Goal: Information Seeking & Learning: Find specific fact

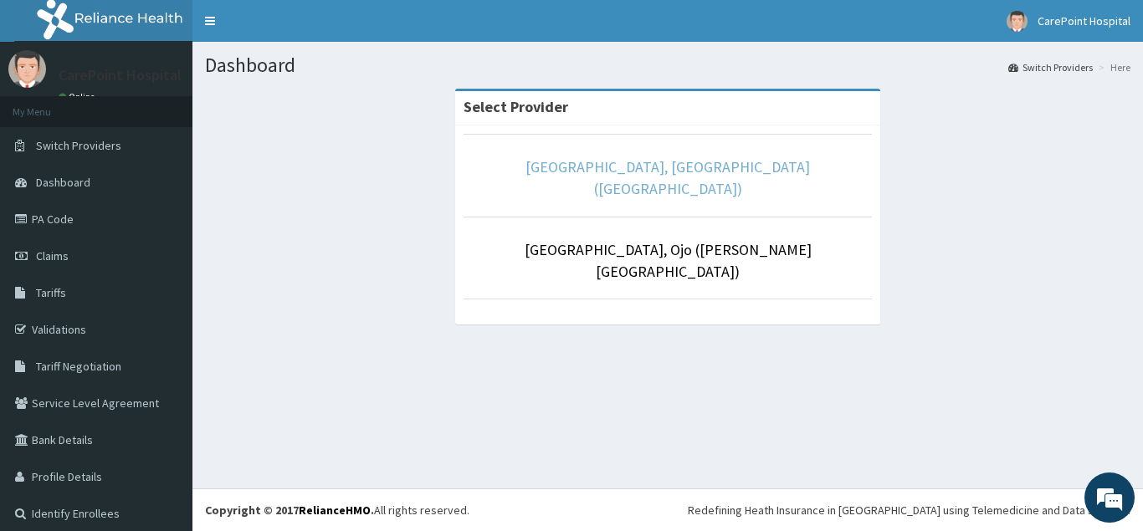
click at [654, 170] on link "[GEOGRAPHIC_DATA], [GEOGRAPHIC_DATA] ([GEOGRAPHIC_DATA])" at bounding box center [667, 177] width 284 height 41
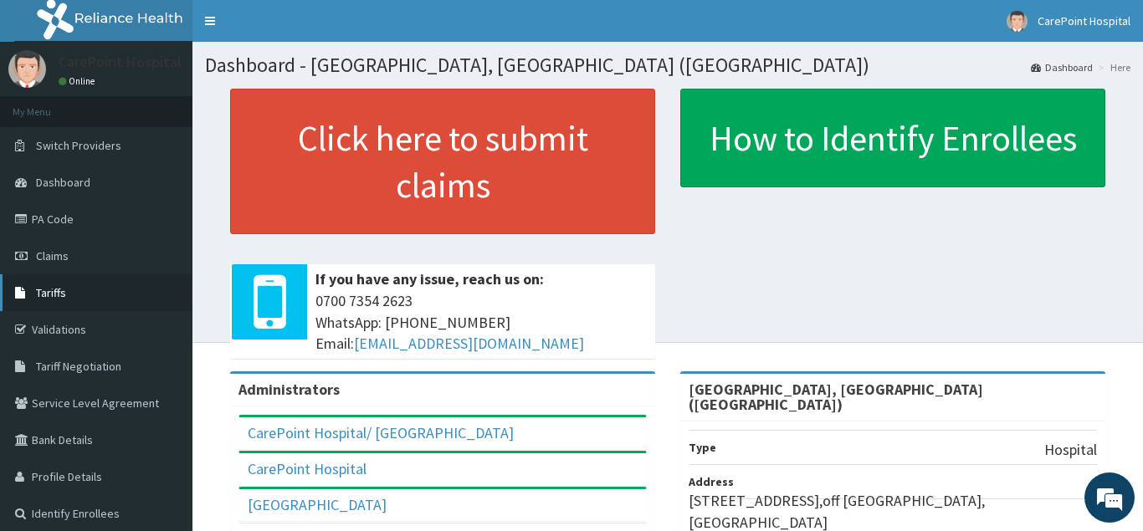
click at [59, 295] on span "Tariffs" at bounding box center [51, 292] width 30 height 15
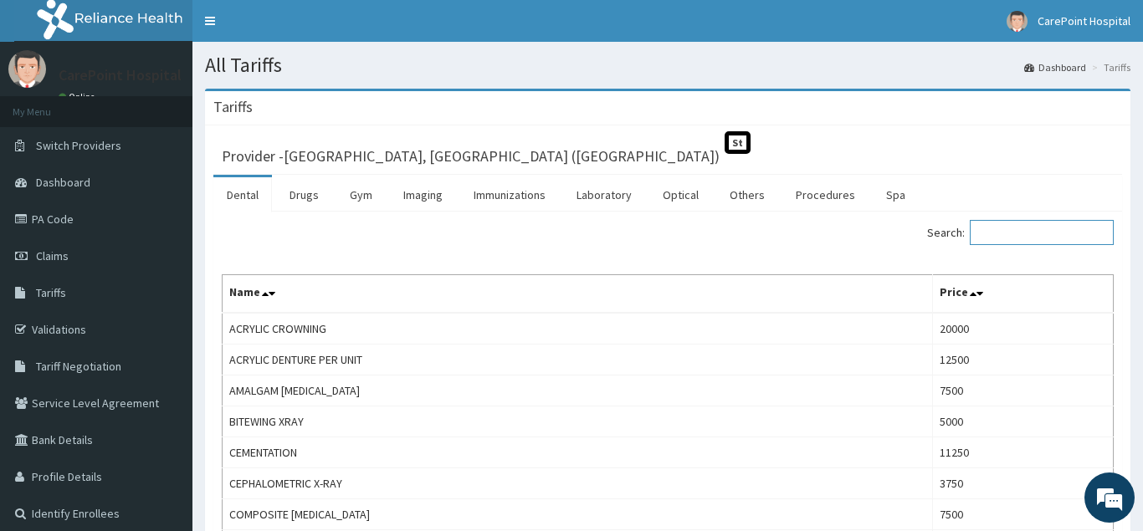
click at [1049, 225] on input "Search:" at bounding box center [1042, 232] width 144 height 25
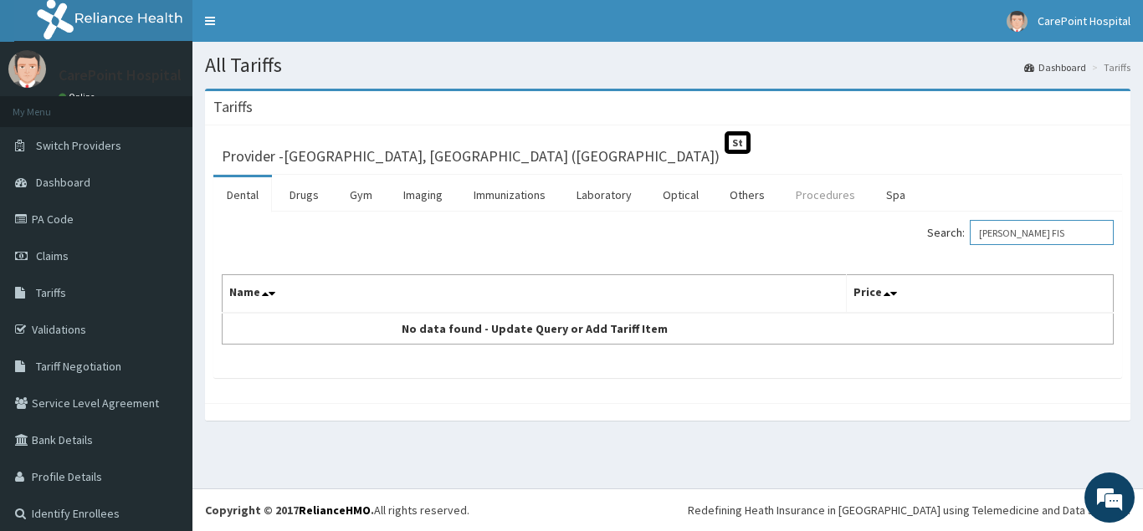
type input "ANA FIS"
click at [839, 197] on link "Procedures" at bounding box center [825, 194] width 86 height 35
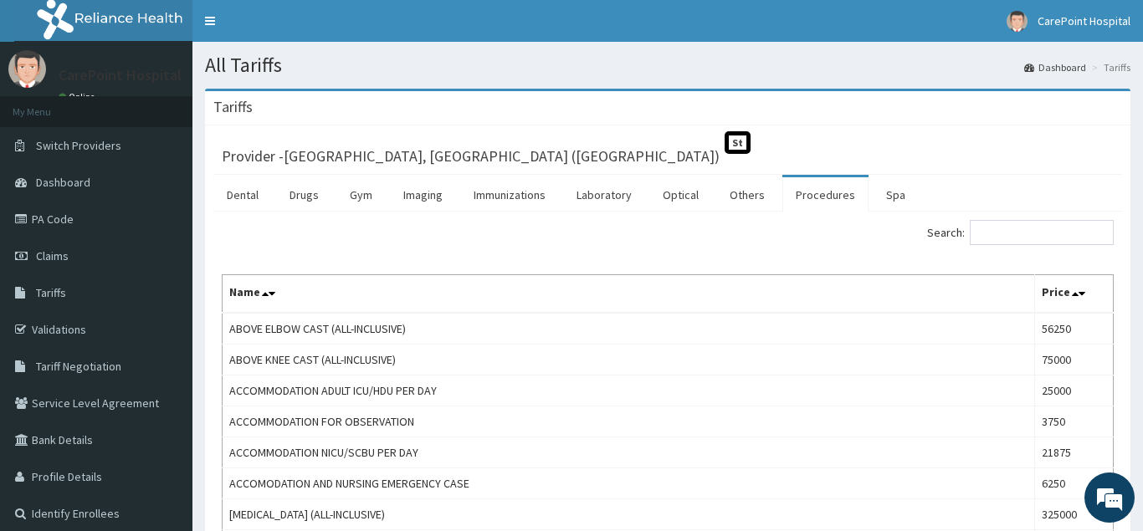
drag, startPoint x: 1019, startPoint y: 235, endPoint x: 1034, endPoint y: 241, distance: 16.2
click at [1019, 236] on input "Search:" at bounding box center [1042, 232] width 144 height 25
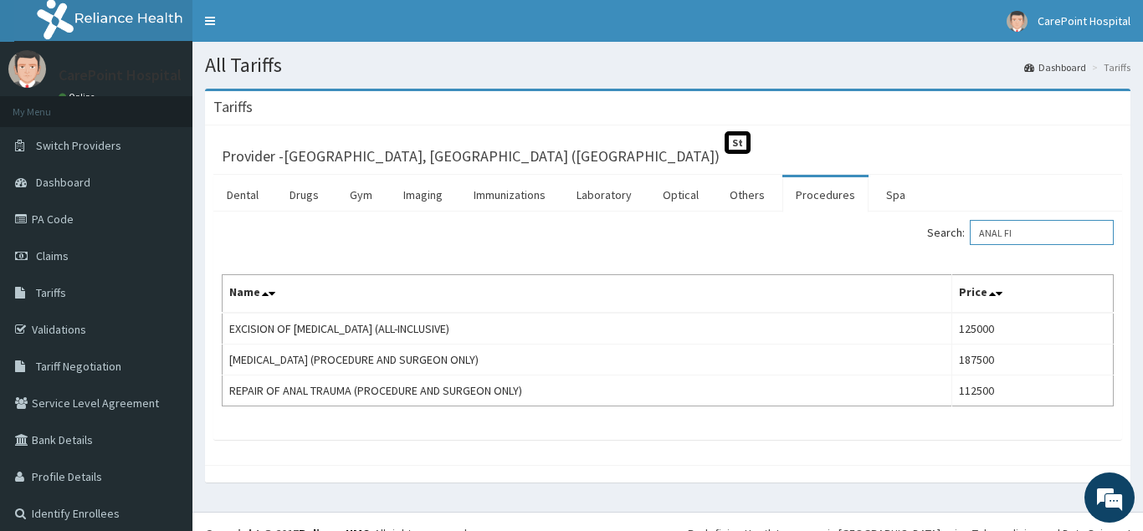
type input "ANAL FI"
